Goal: Task Accomplishment & Management: Manage account settings

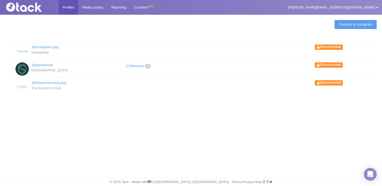
click at [127, 109] on div "Profiles Media Library Reporting Creators BETA laura.chipi@pgaresort.com My Set…" at bounding box center [191, 93] width 382 height 186
click at [107, 104] on div "Connect to Instagram @honeybelle.pbg Honeybelle Disconnected @pganational PGA N…" at bounding box center [191, 60] width 382 height 93
